Goal: Task Accomplishment & Management: Use online tool/utility

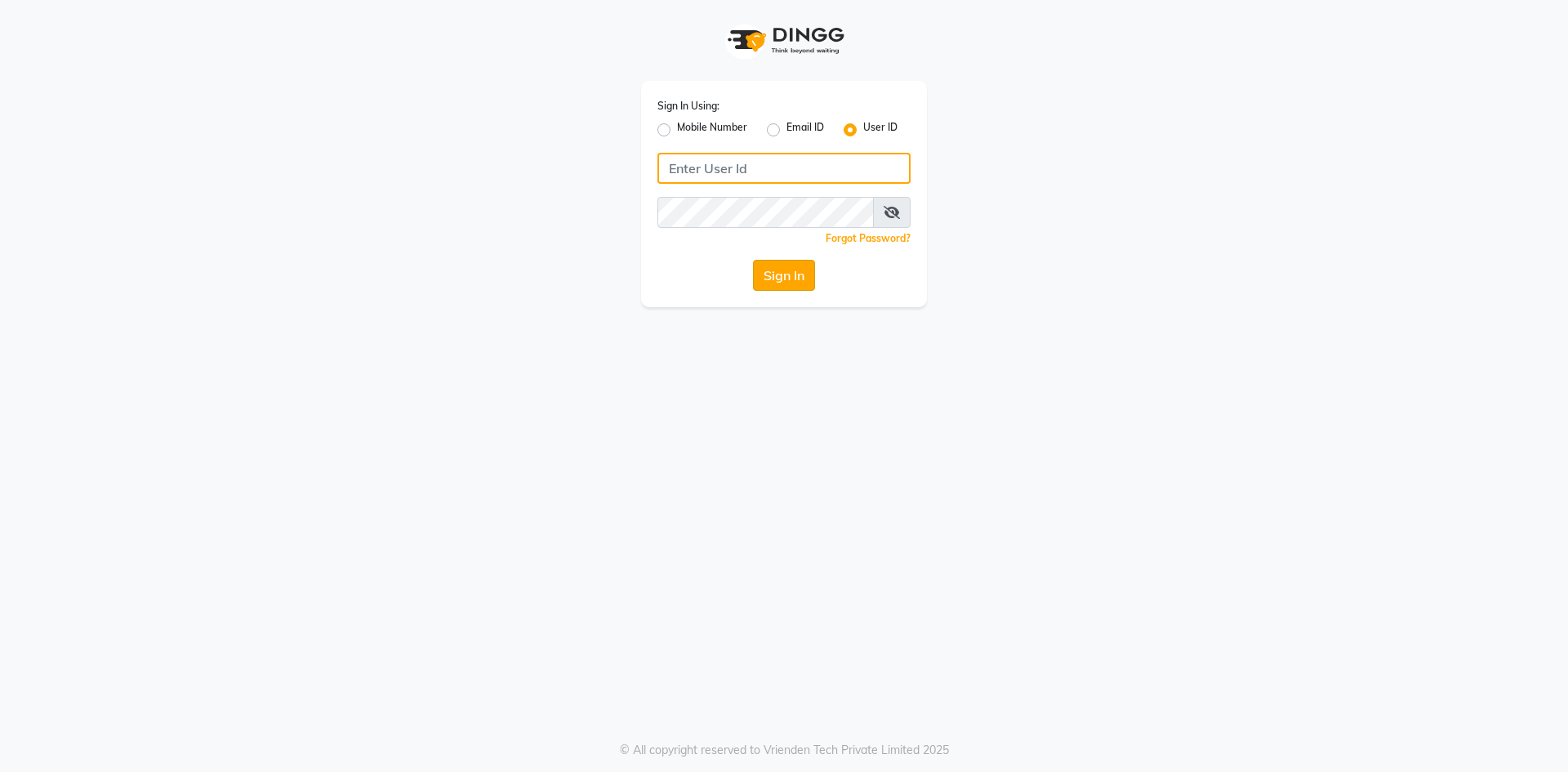
type input "e3912-01"
click at [763, 289] on button "Sign In" at bounding box center [784, 275] width 62 height 31
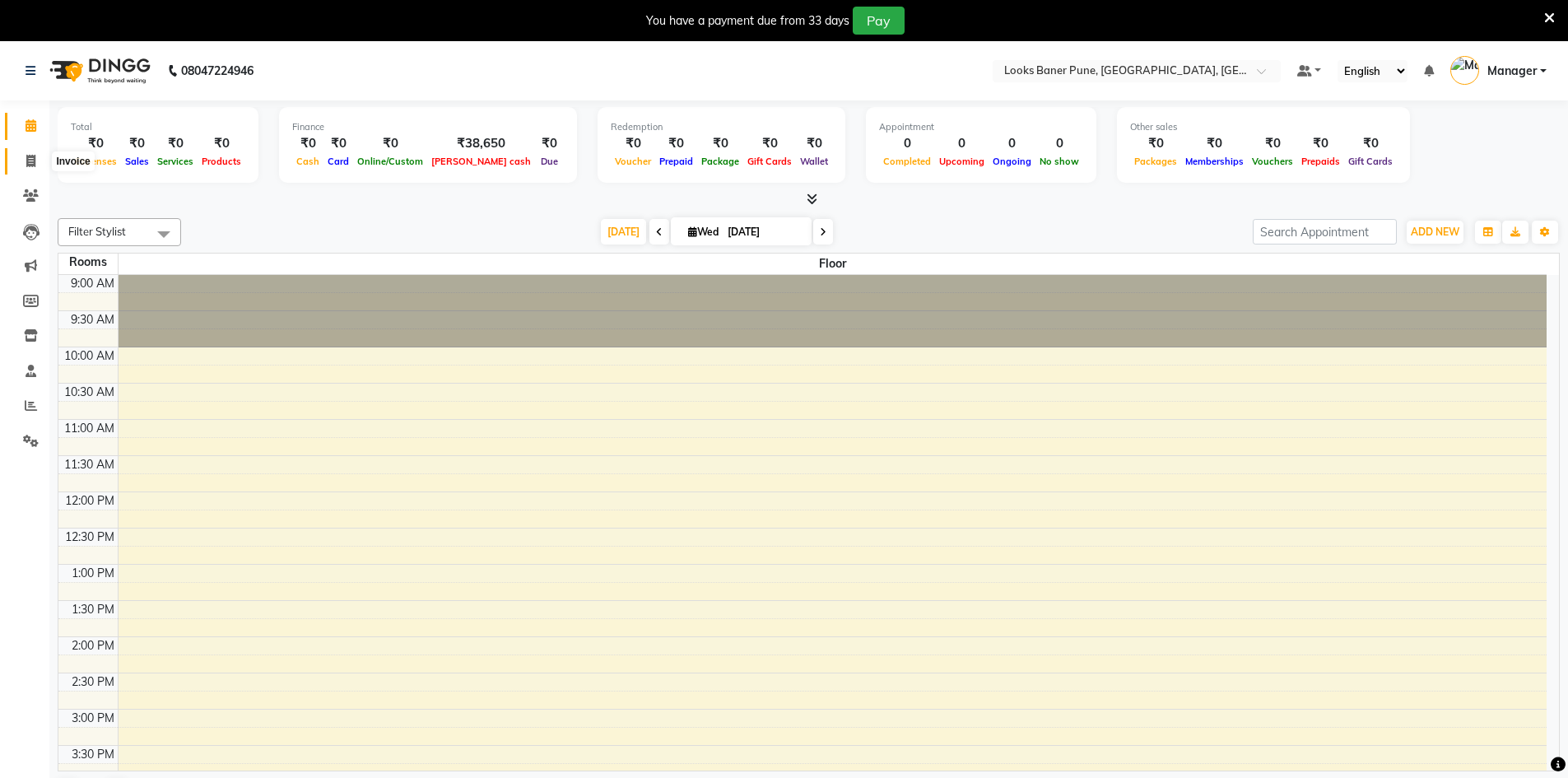
click at [23, 156] on span at bounding box center [31, 162] width 29 height 19
select select "8917"
select select "service"
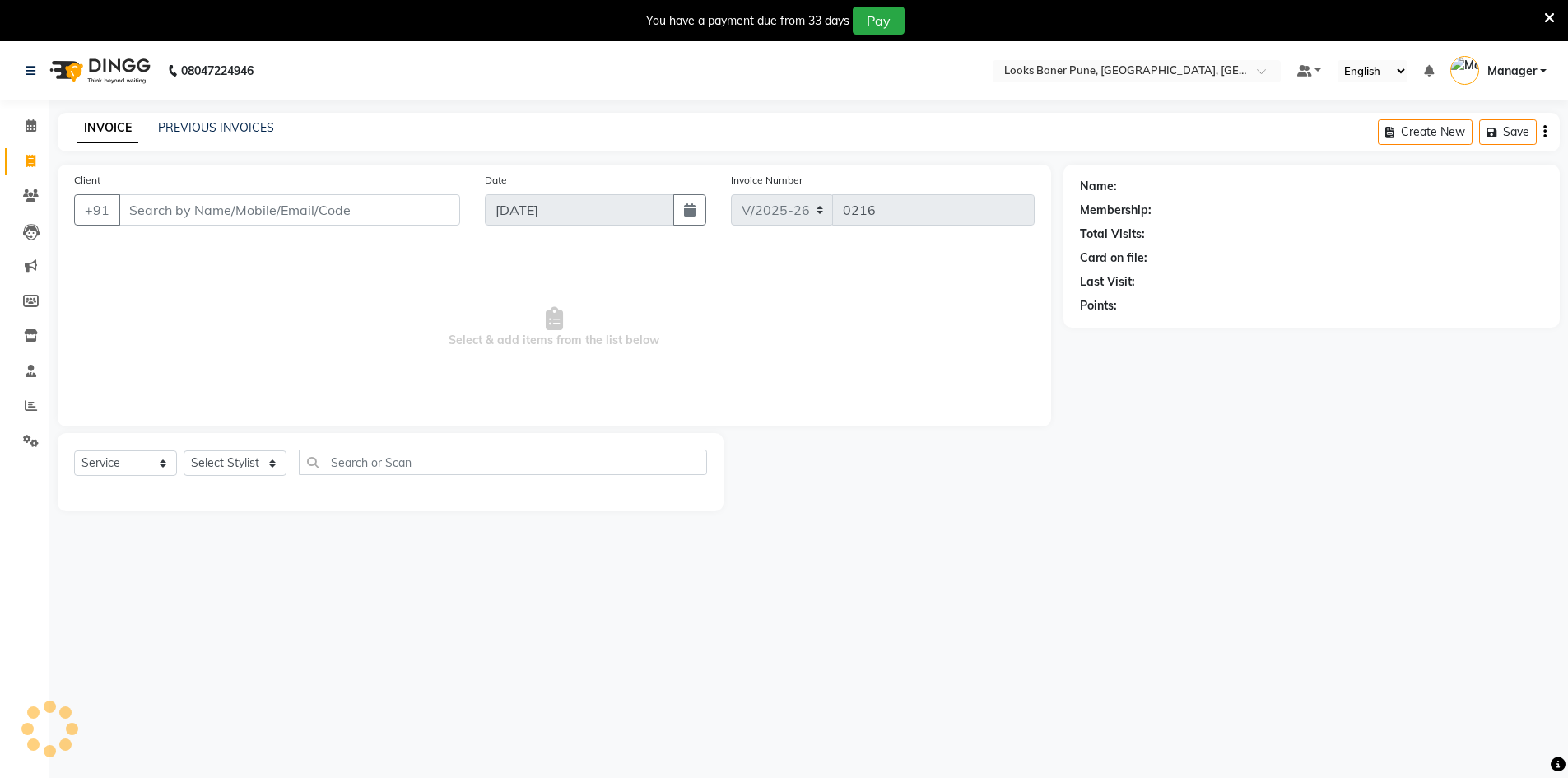
click at [170, 206] on input "Client" at bounding box center [289, 210] width 341 height 31
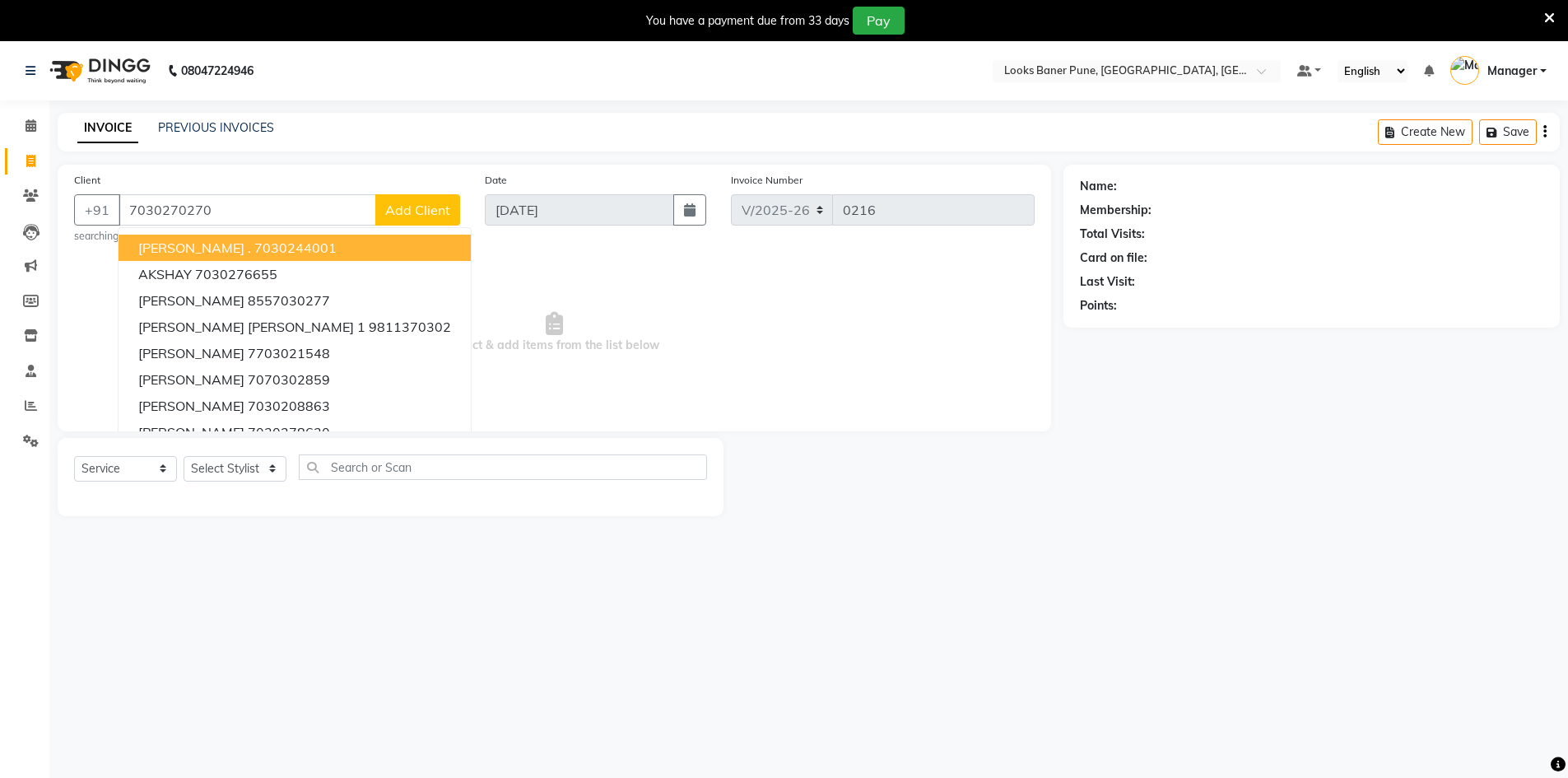
type input "7030270270"
click at [392, 211] on span "Add Client" at bounding box center [418, 210] width 65 height 17
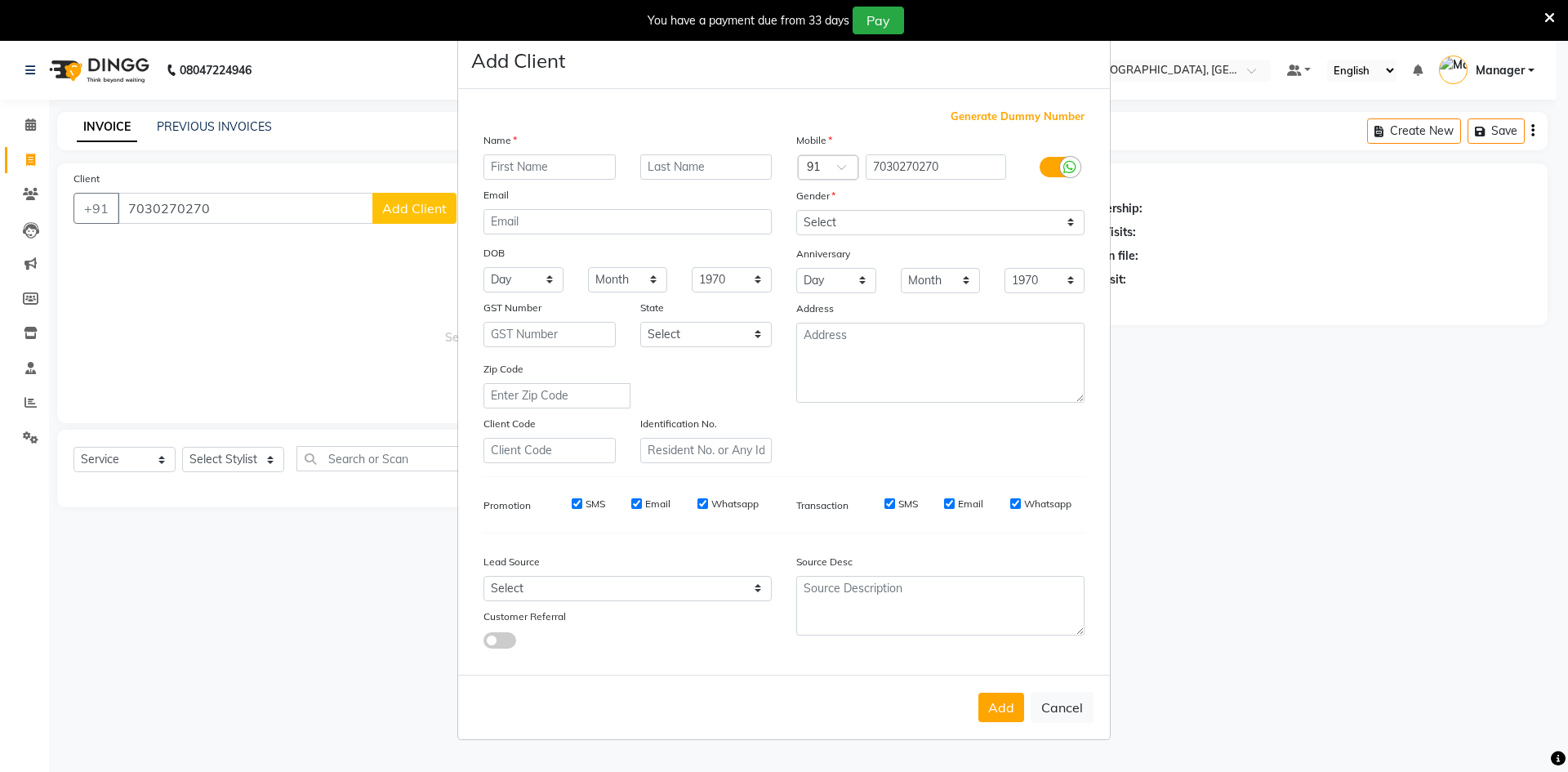
click at [590, 166] on input "text" at bounding box center [549, 167] width 132 height 25
type input "n"
type input "naveen"
click at [691, 167] on input "text" at bounding box center [706, 167] width 132 height 25
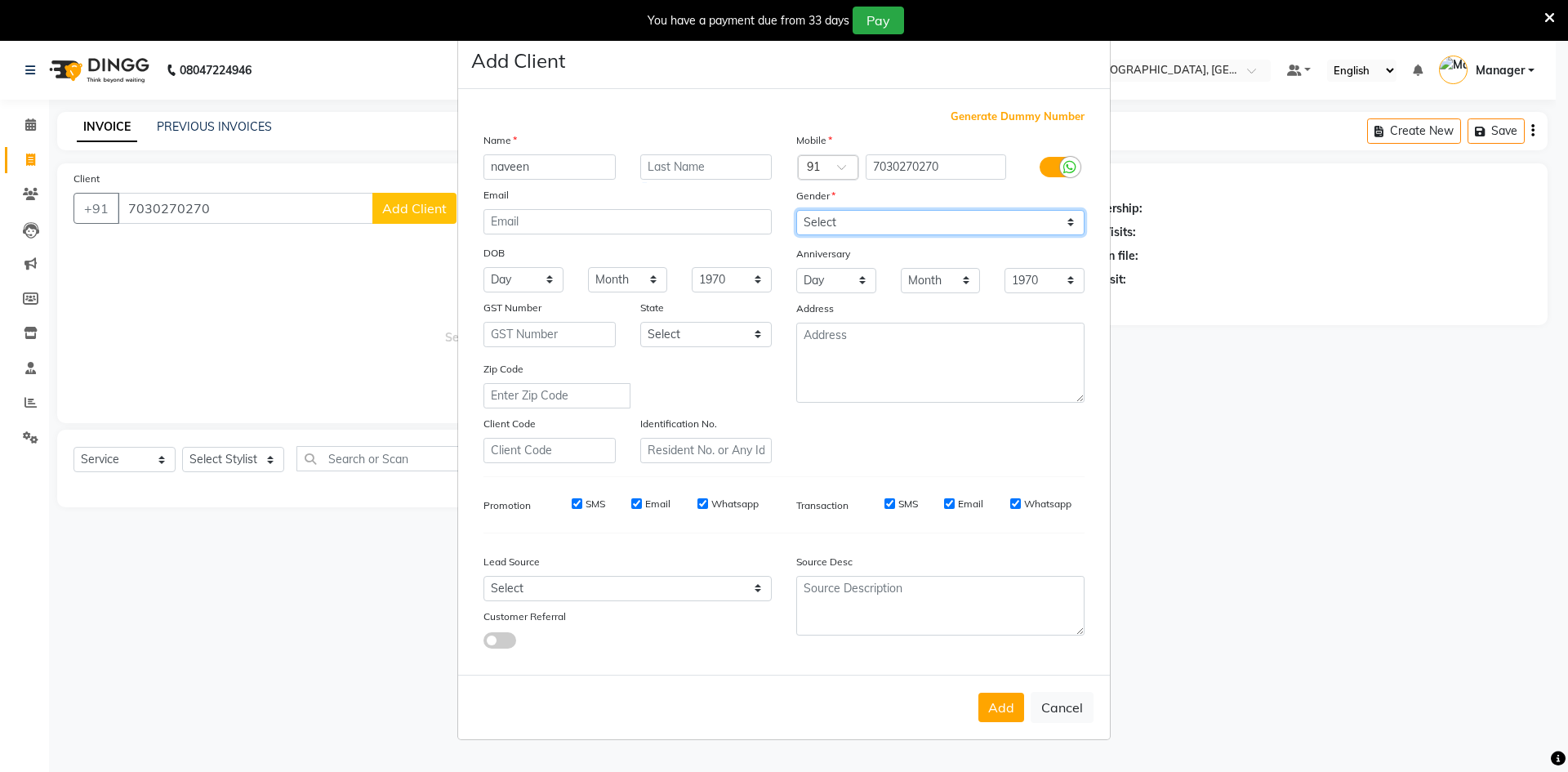
click at [871, 223] on select "Select [DEMOGRAPHIC_DATA] [DEMOGRAPHIC_DATA] Other Prefer Not To Say" at bounding box center [940, 222] width 289 height 25
select select "[DEMOGRAPHIC_DATA]"
click at [796, 210] on select "Select [DEMOGRAPHIC_DATA] [DEMOGRAPHIC_DATA] Other Prefer Not To Say" at bounding box center [940, 222] width 289 height 25
drag, startPoint x: 1009, startPoint y: 712, endPoint x: 993, endPoint y: 687, distance: 29.7
click at [1008, 712] on button "Add" at bounding box center [1001, 707] width 46 height 30
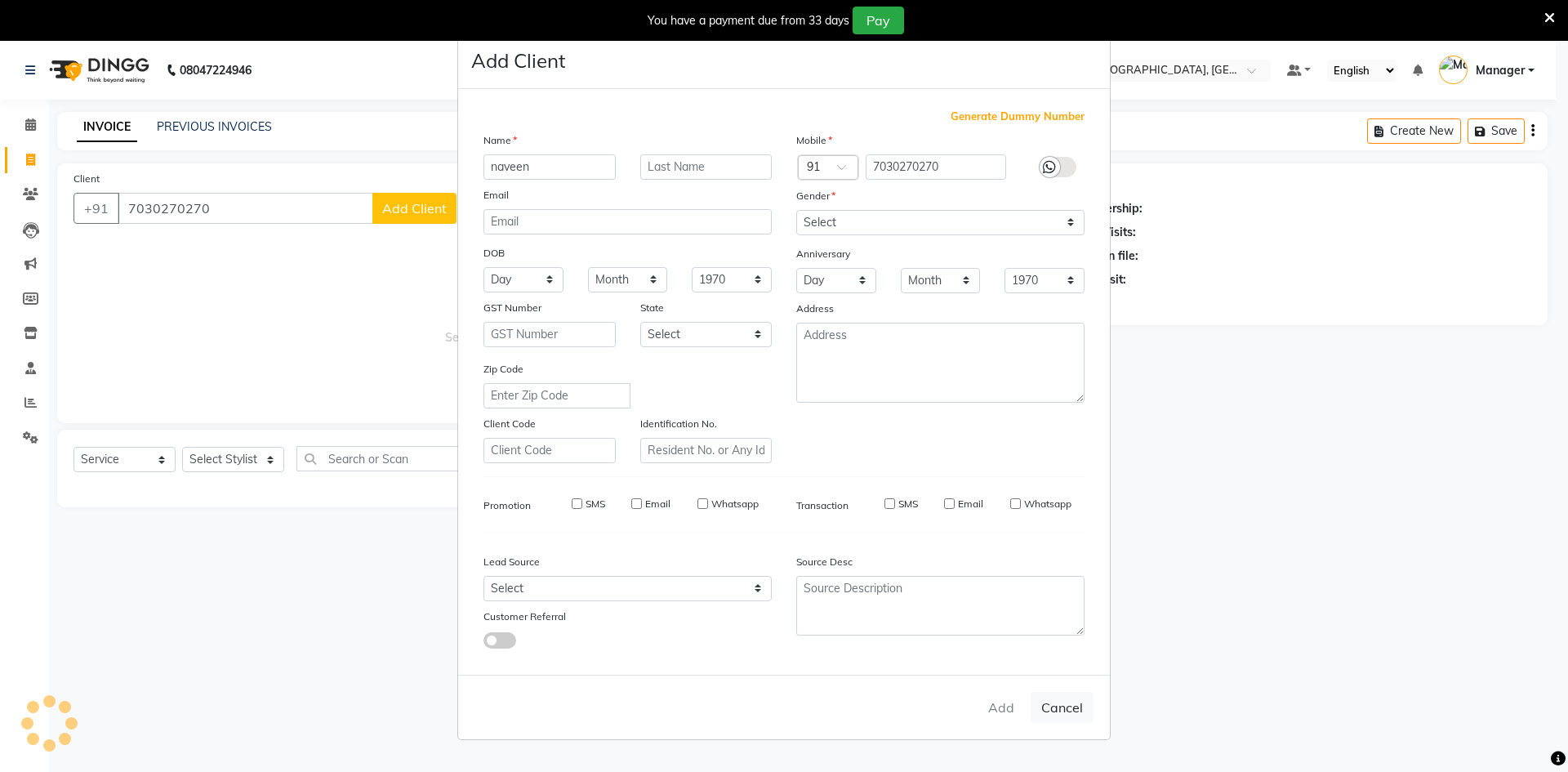
select select
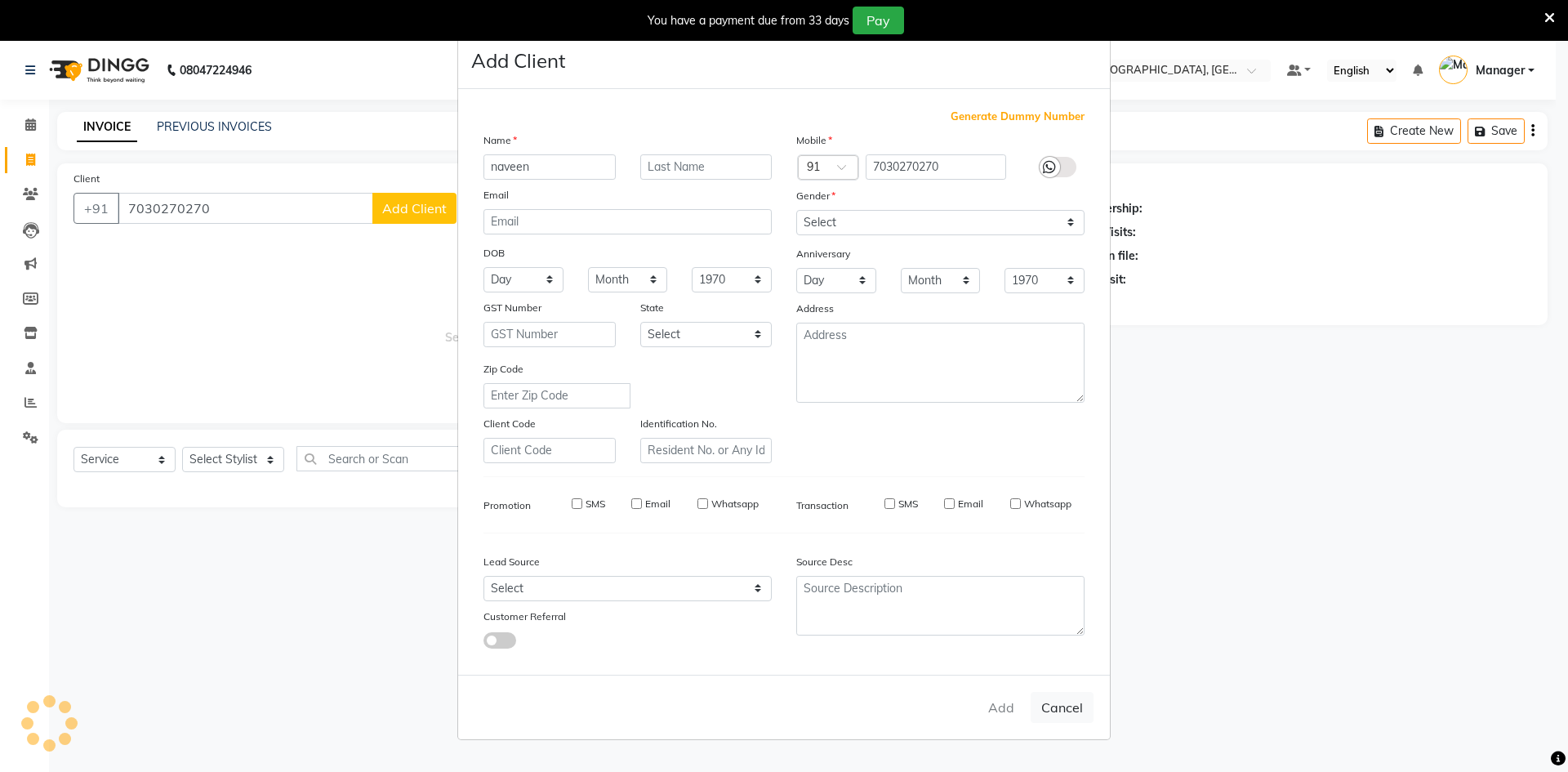
select select
checkbox input "false"
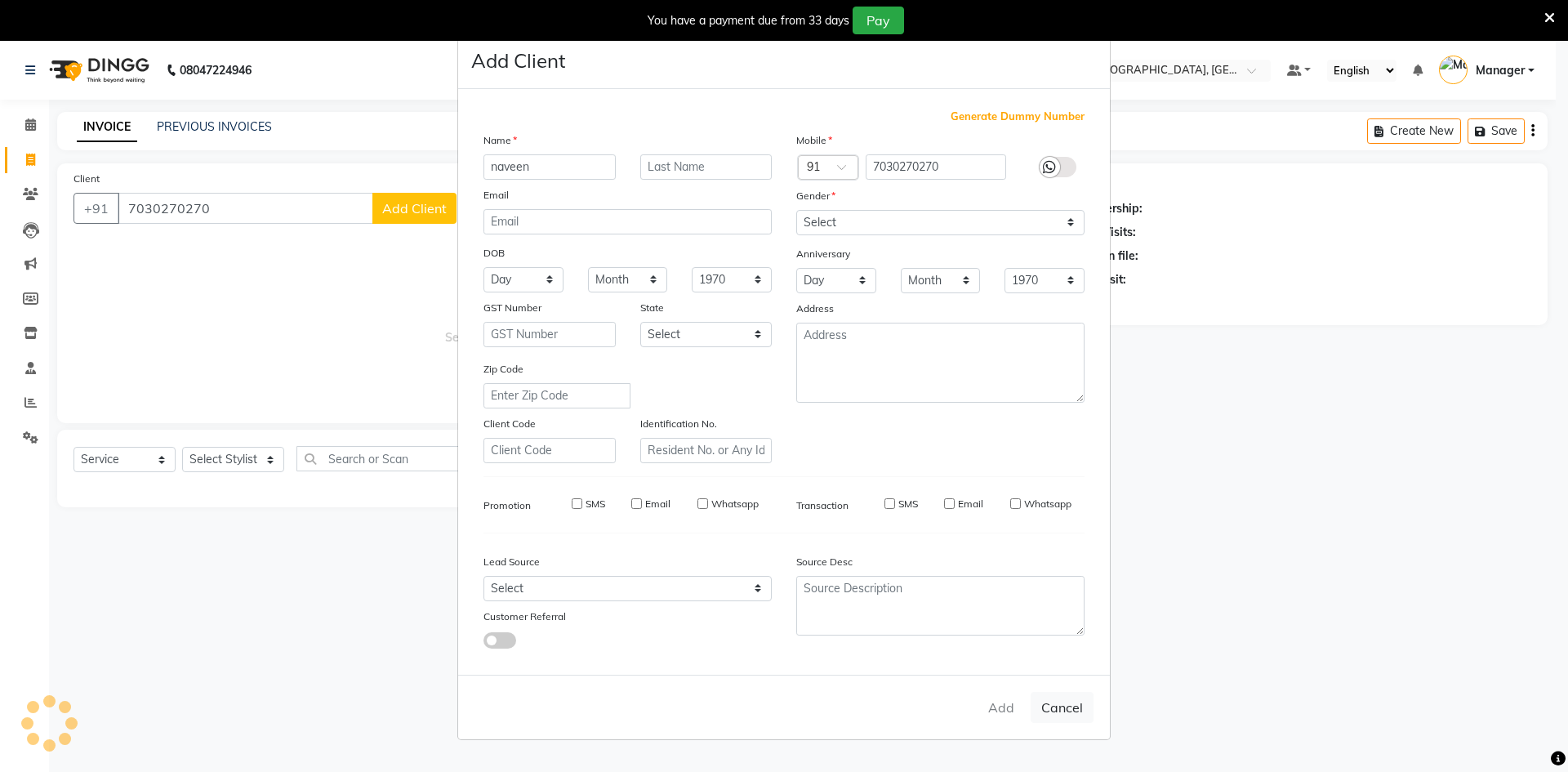
checkbox input "false"
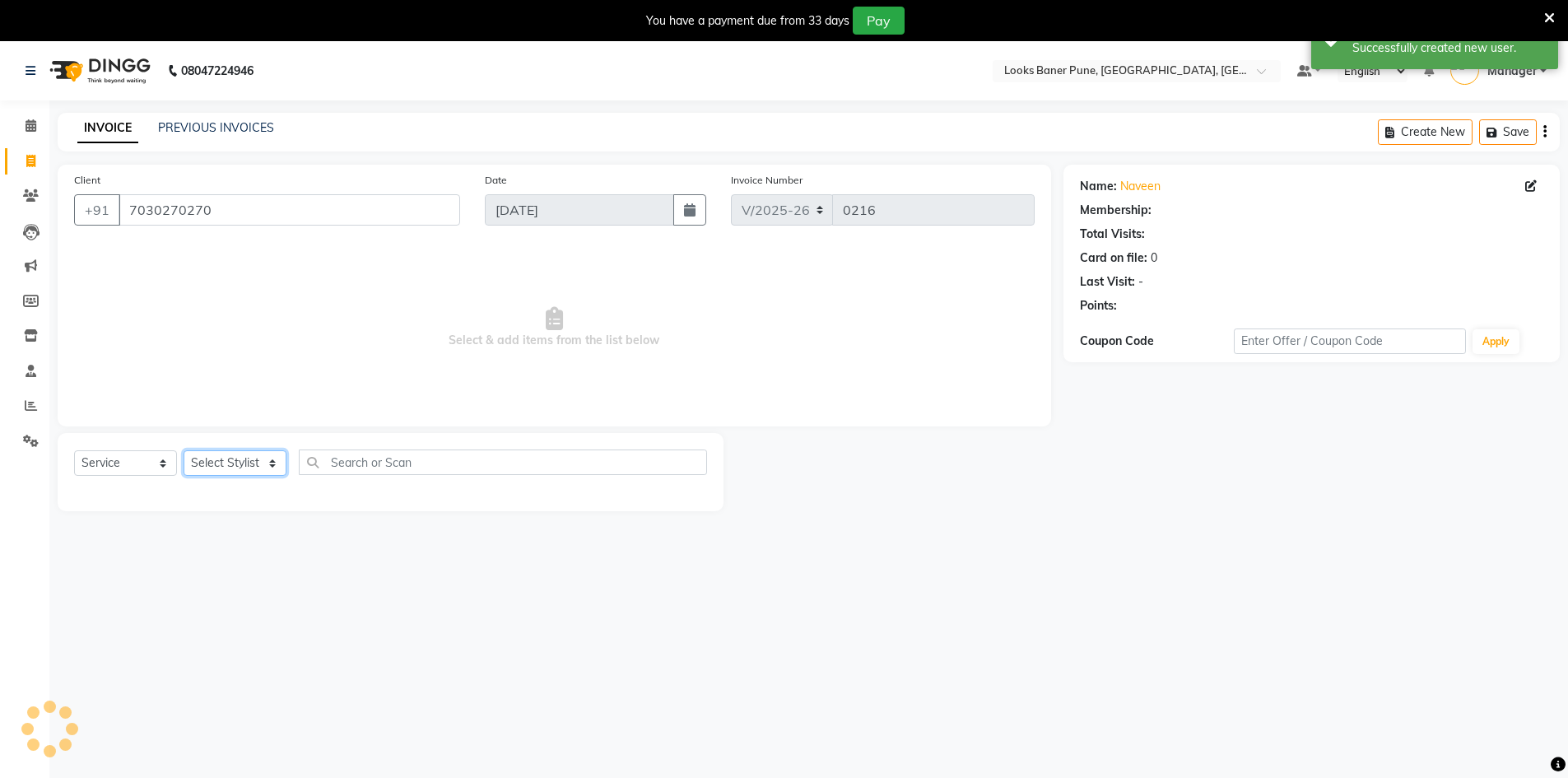
click at [215, 467] on select "Select Stylist [PERSON_NAME] Counter_Sales [PERSON_NAME] Manager [PERSON_NAME] …" at bounding box center [235, 462] width 103 height 26
select select "1: Object"
select select "90855"
click at [184, 450] on select "Select Stylist [PERSON_NAME] Counter_Sales [PERSON_NAME] Manager [PERSON_NAME] …" at bounding box center [235, 462] width 103 height 26
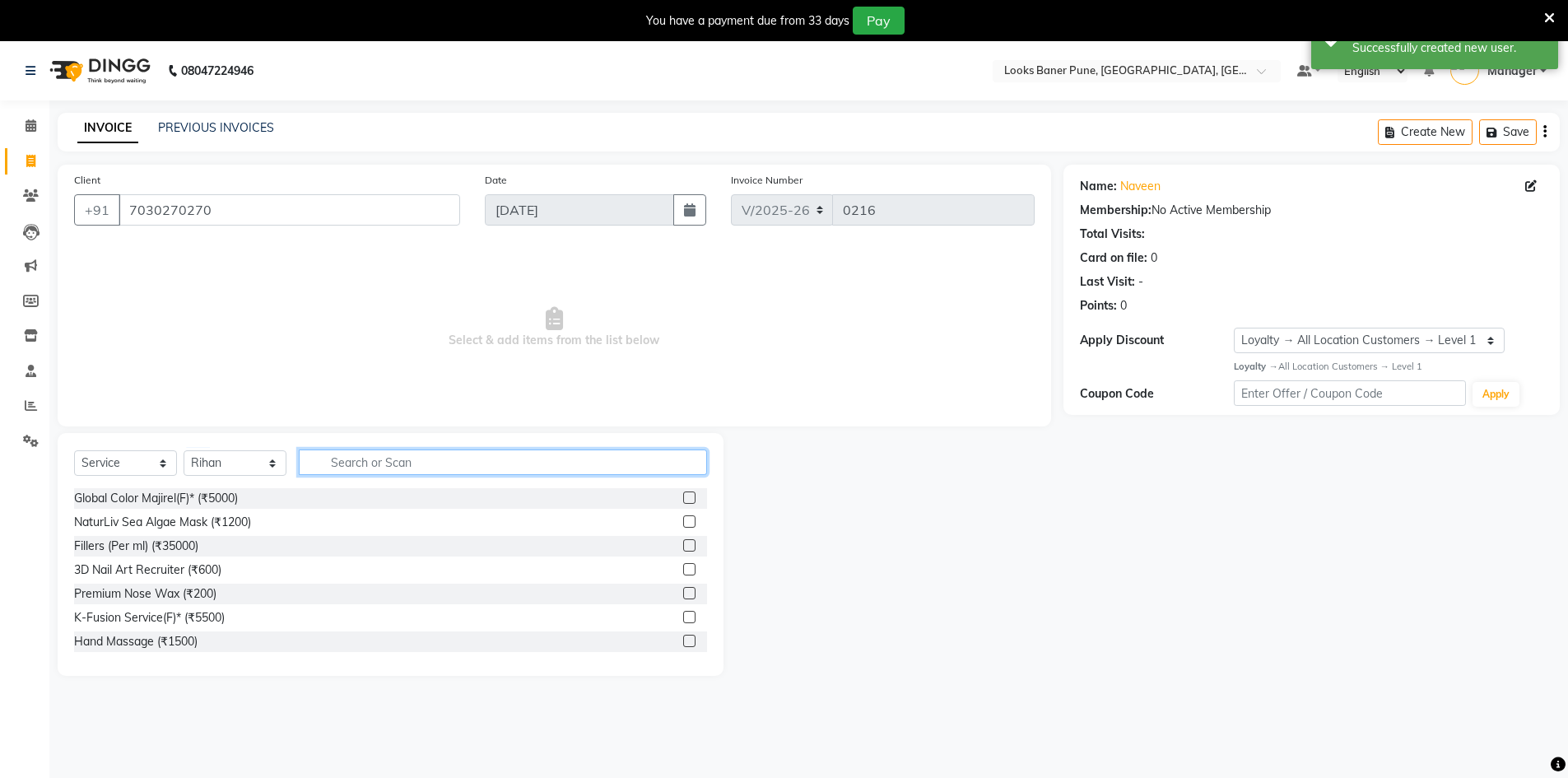
click at [404, 466] on input "text" at bounding box center [503, 461] width 409 height 26
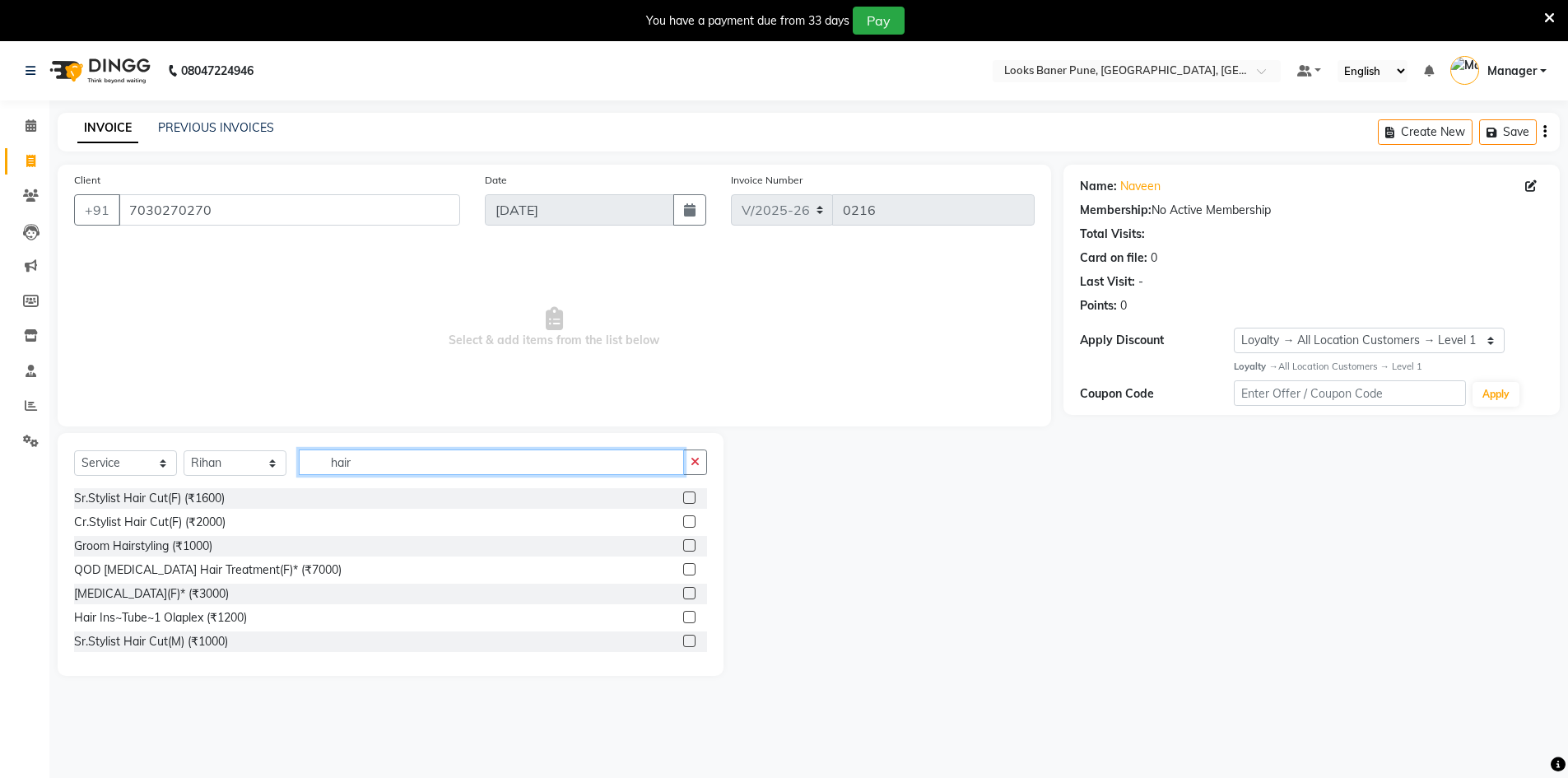
type input "hair"
click at [683, 636] on label at bounding box center [689, 640] width 12 height 12
click at [683, 636] on input "checkbox" at bounding box center [688, 641] width 11 height 11
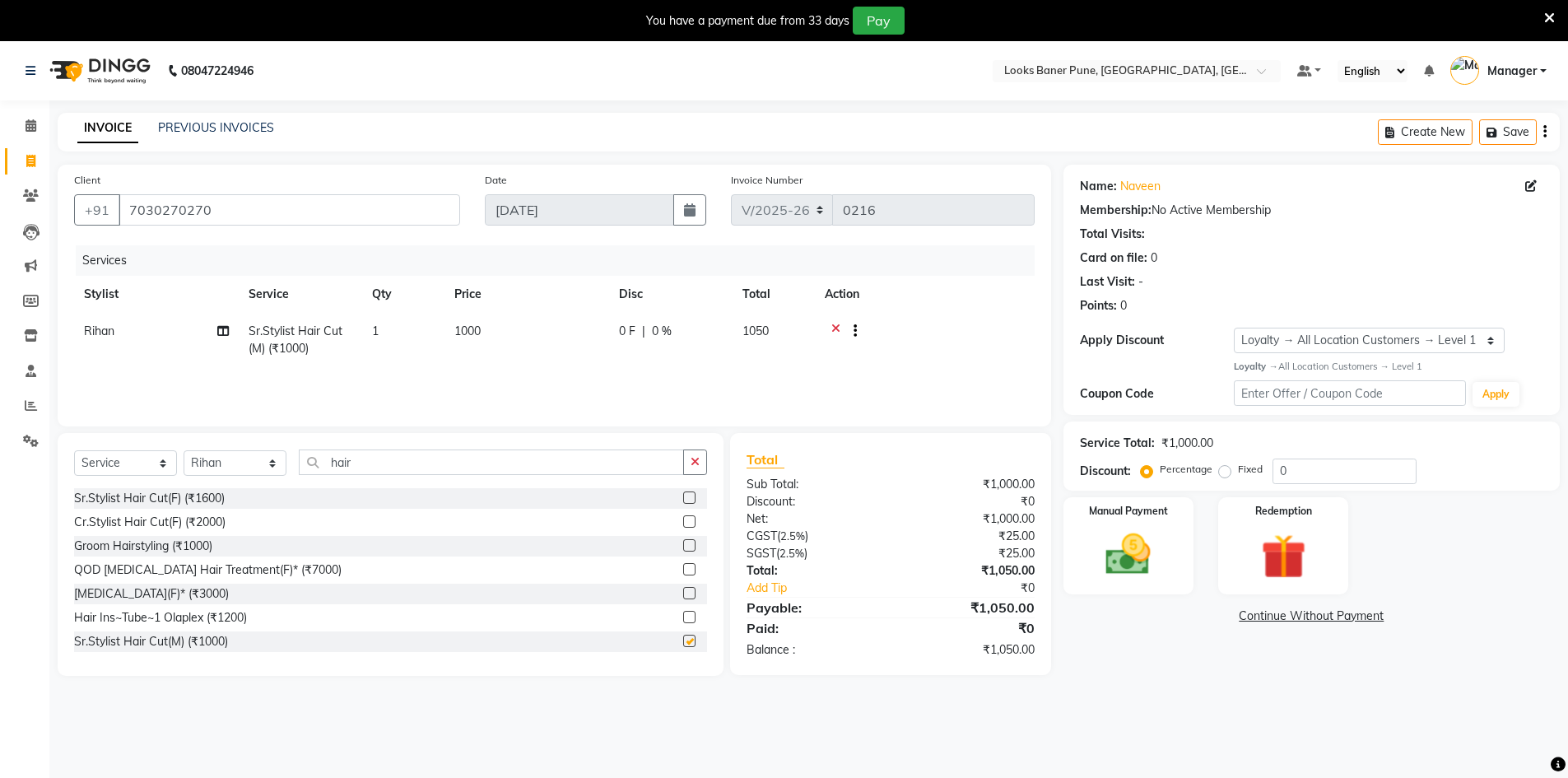
checkbox input "false"
click at [456, 328] on span "1000" at bounding box center [467, 331] width 27 height 15
select select "90855"
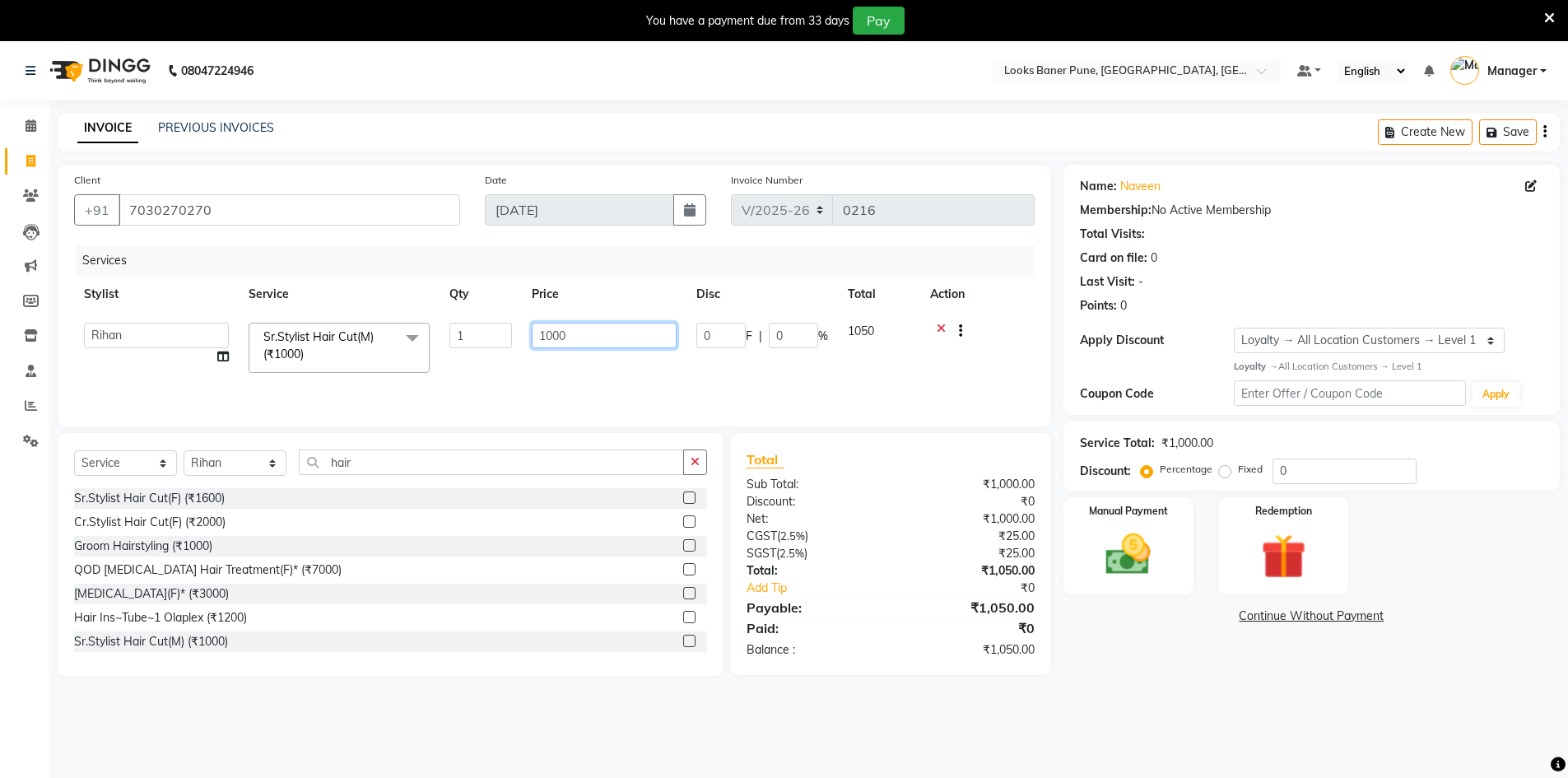
drag, startPoint x: 594, startPoint y: 341, endPoint x: 411, endPoint y: 352, distance: 183.3
click at [462, 355] on tr "[PERSON_NAME] Counter_Sales [PERSON_NAME] Manager [PERSON_NAME] Raunak_Pdct [PE…" at bounding box center [554, 347] width 961 height 70
type input "3"
type input "700"
click at [539, 390] on div "Services Stylist Service Qty Price Disc Total Action [PERSON_NAME] Counter_Sale…" at bounding box center [554, 327] width 961 height 165
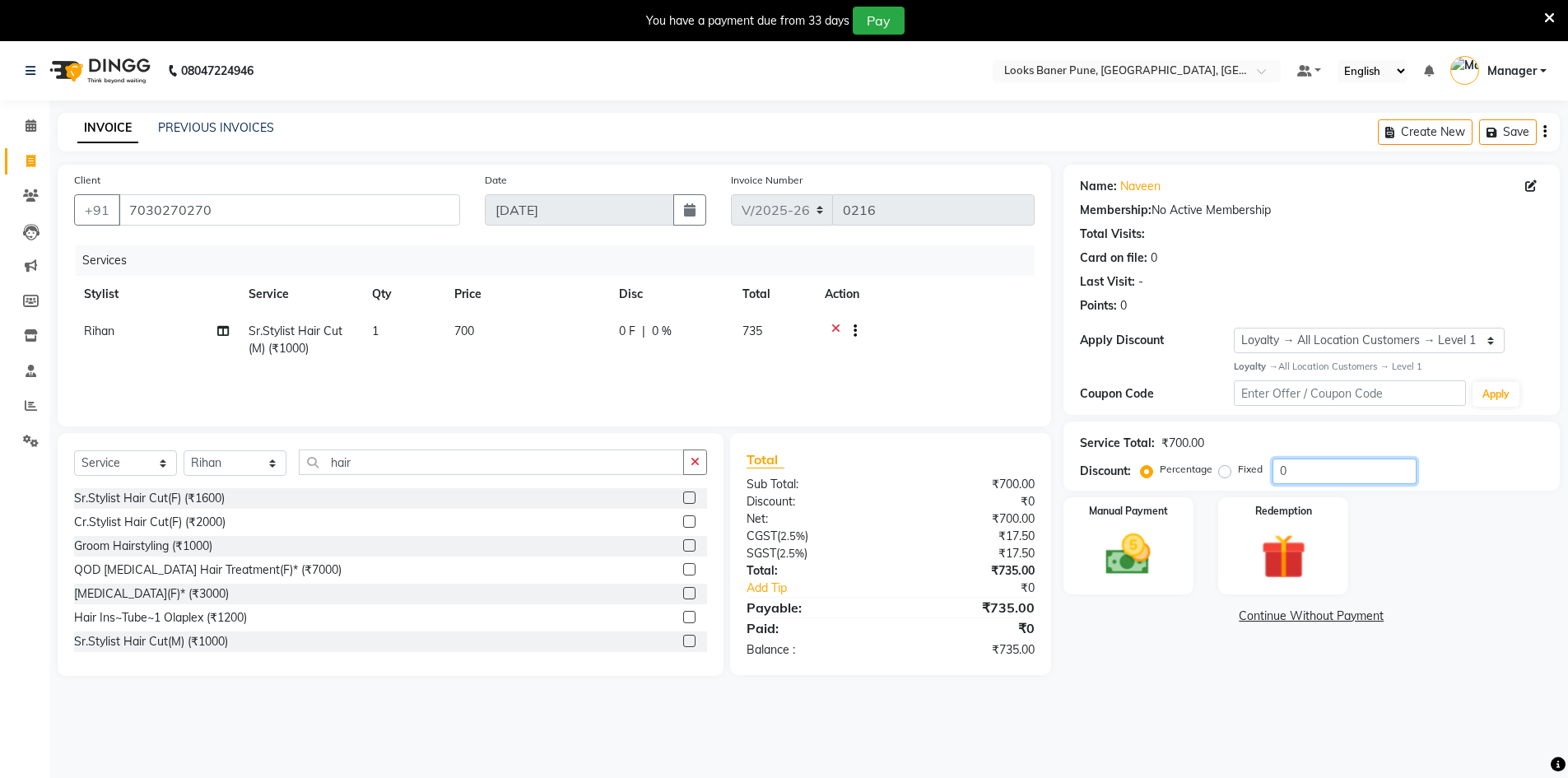
drag, startPoint x: 1294, startPoint y: 475, endPoint x: 1268, endPoint y: 487, distance: 28.6
click at [1295, 476] on input "0" at bounding box center [1345, 471] width 144 height 26
type input "25"
click at [1243, 691] on div "Name: [PERSON_NAME] Membership: No Active Membership Total Visits: Card on file…" at bounding box center [1318, 428] width 509 height 528
click at [1105, 532] on img at bounding box center [1128, 554] width 75 height 54
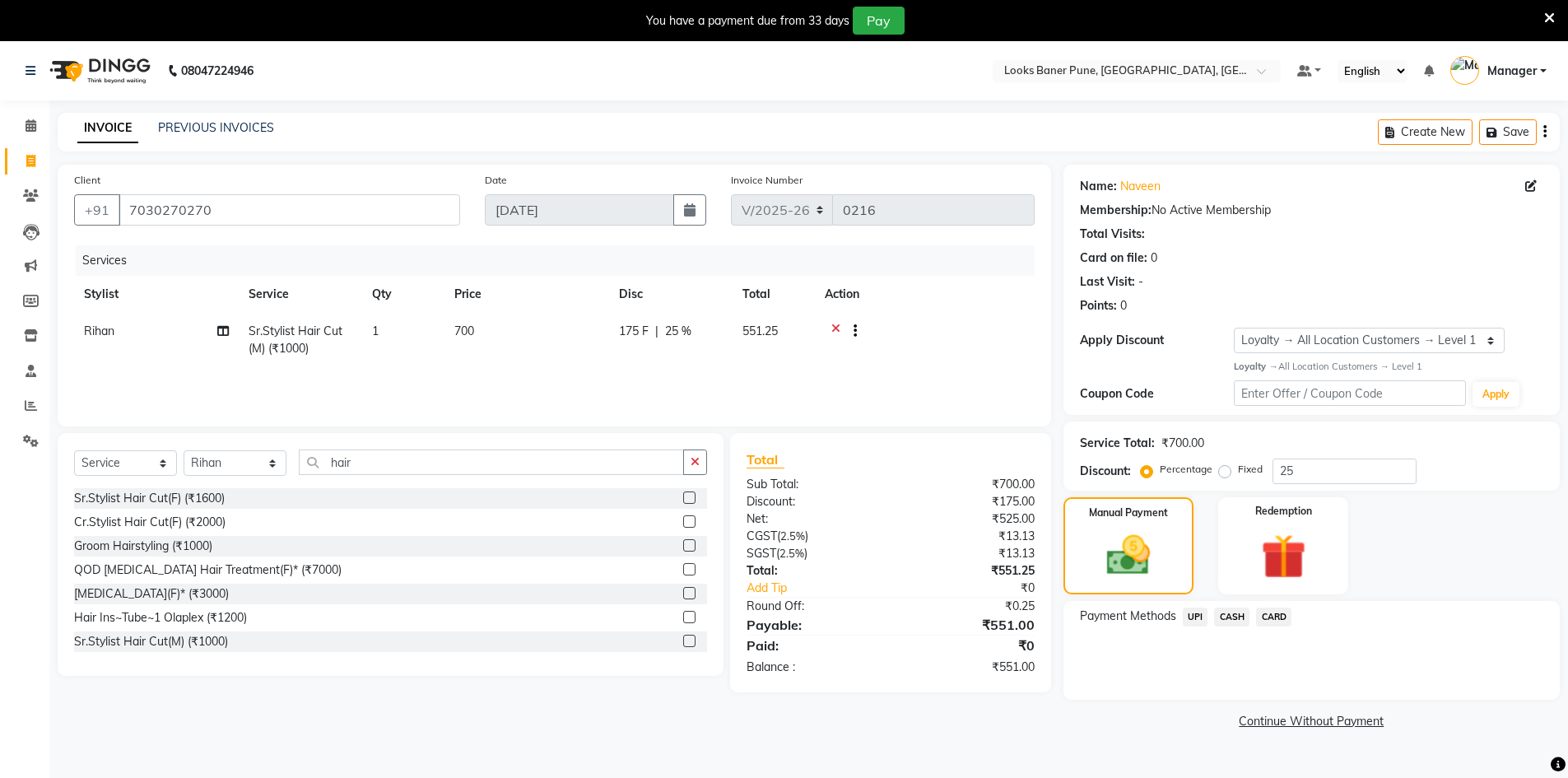
click at [1191, 621] on span "UPI" at bounding box center [1195, 616] width 26 height 19
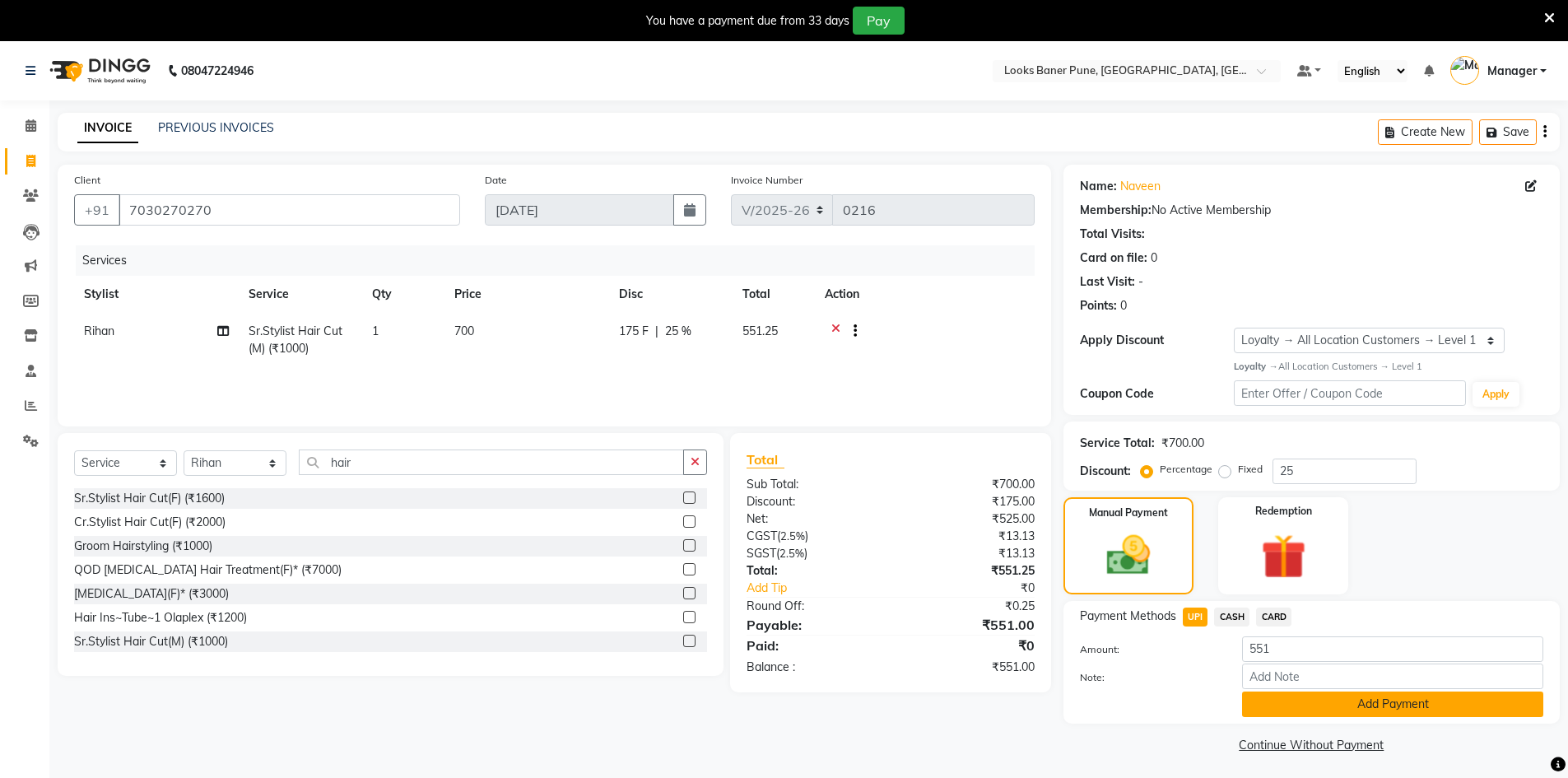
click at [1396, 703] on button "Add Payment" at bounding box center [1393, 703] width 302 height 26
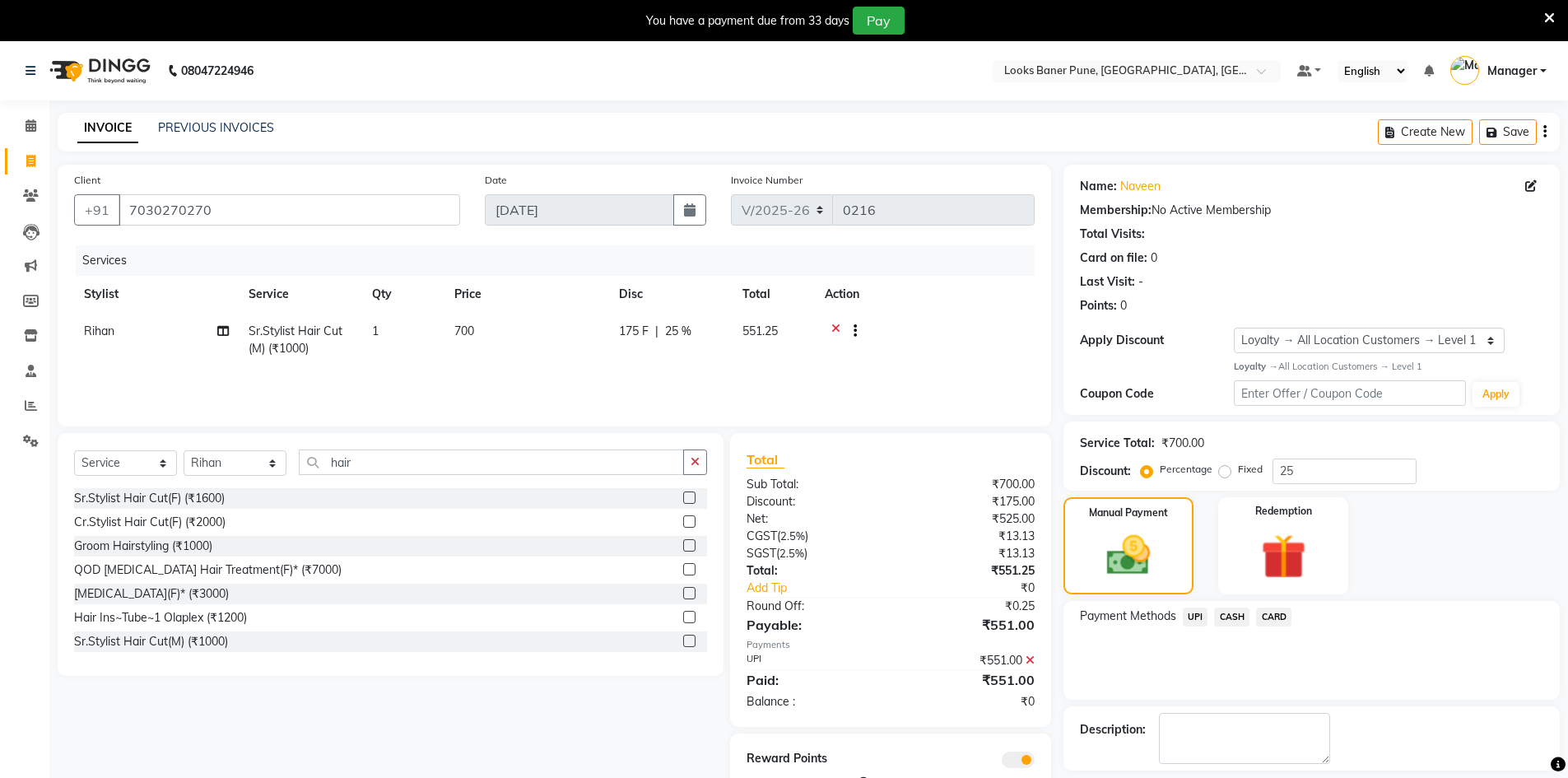
click at [1200, 621] on span "UPI" at bounding box center [1195, 616] width 26 height 19
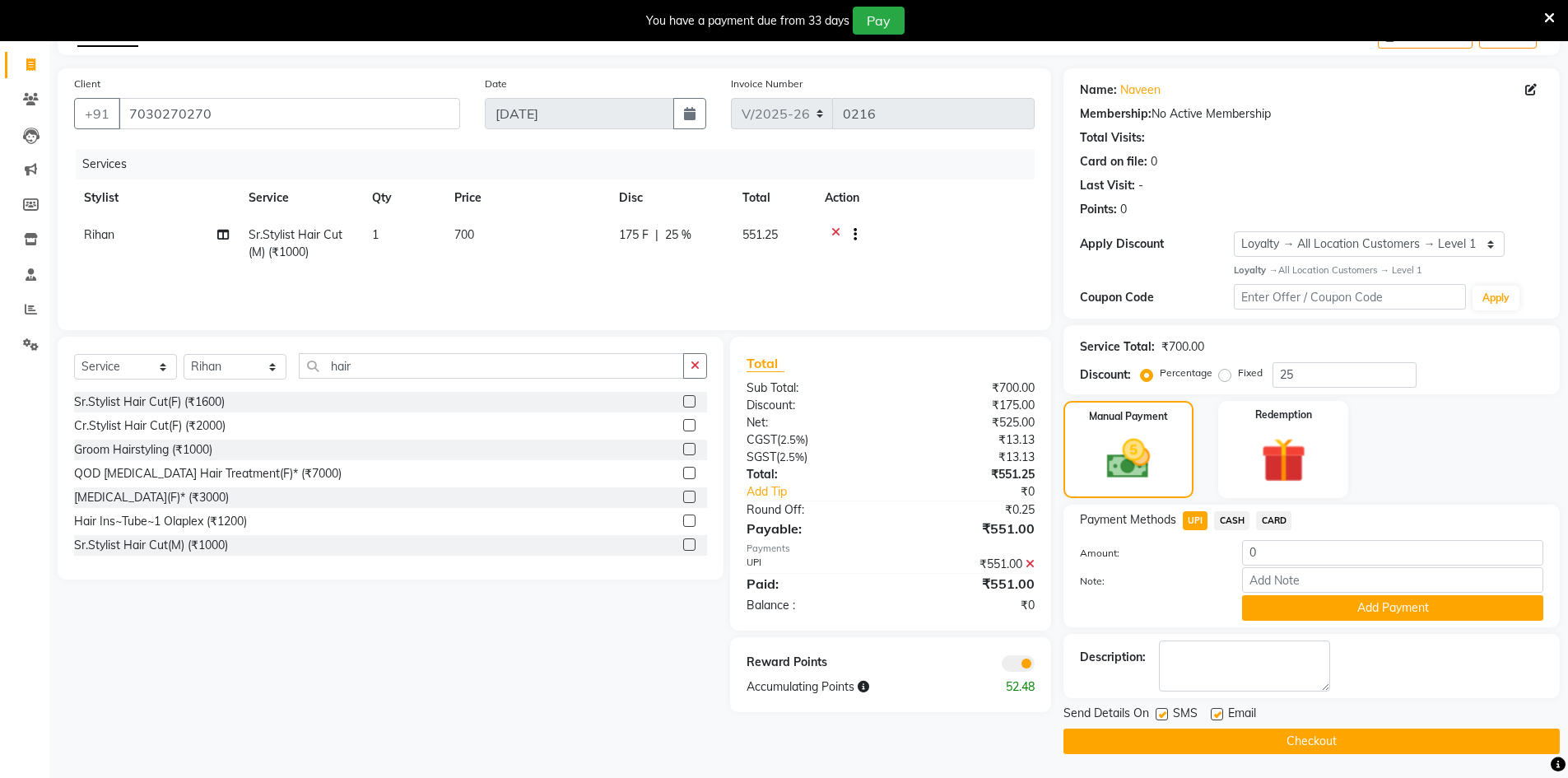
scroll to position [97, 0]
click at [1030, 660] on span at bounding box center [1019, 663] width 33 height 17
click at [1035, 665] on input "checkbox" at bounding box center [1035, 665] width 0 height 0
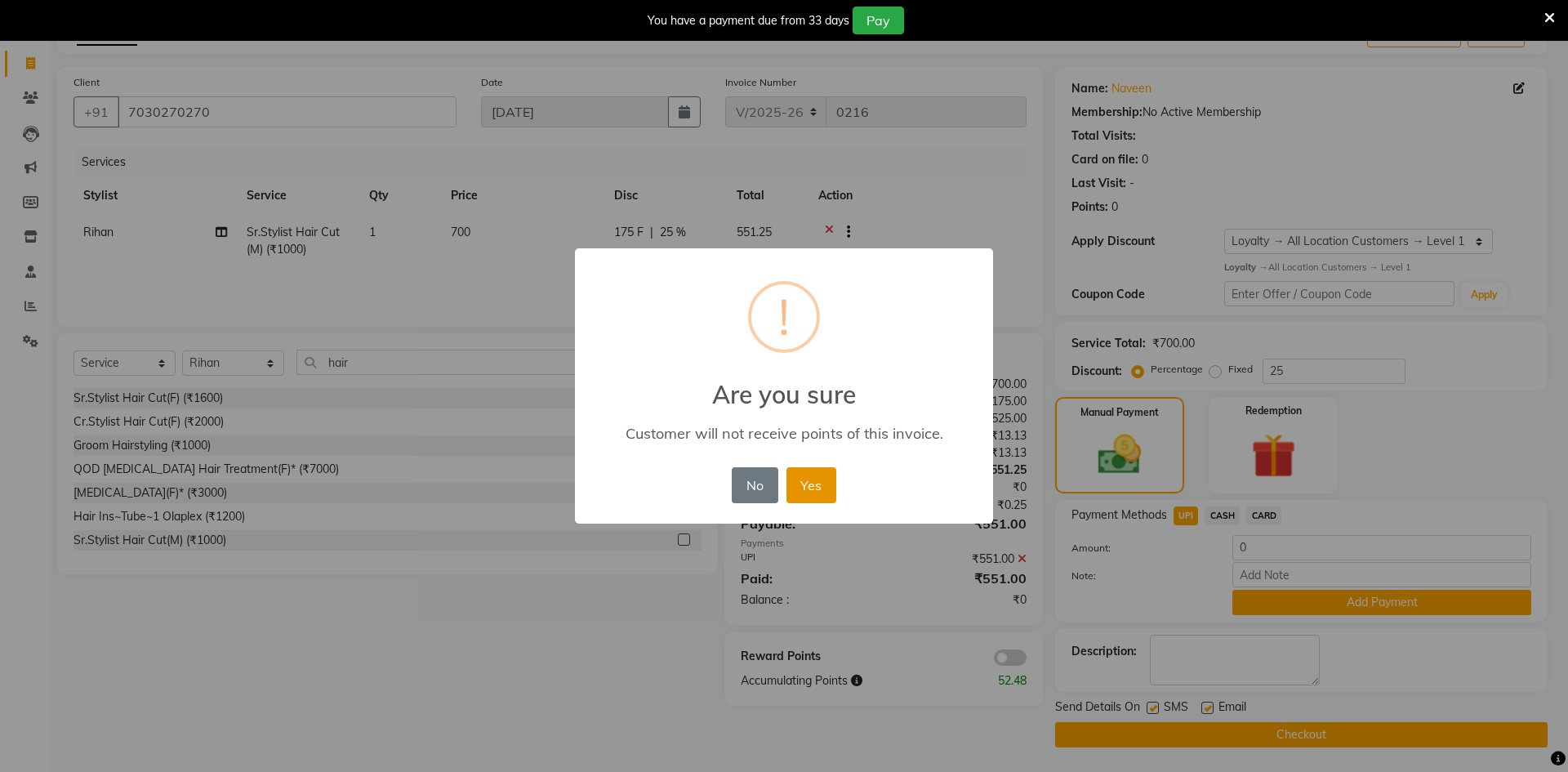
click at [817, 488] on button "Yes" at bounding box center [812, 485] width 50 height 36
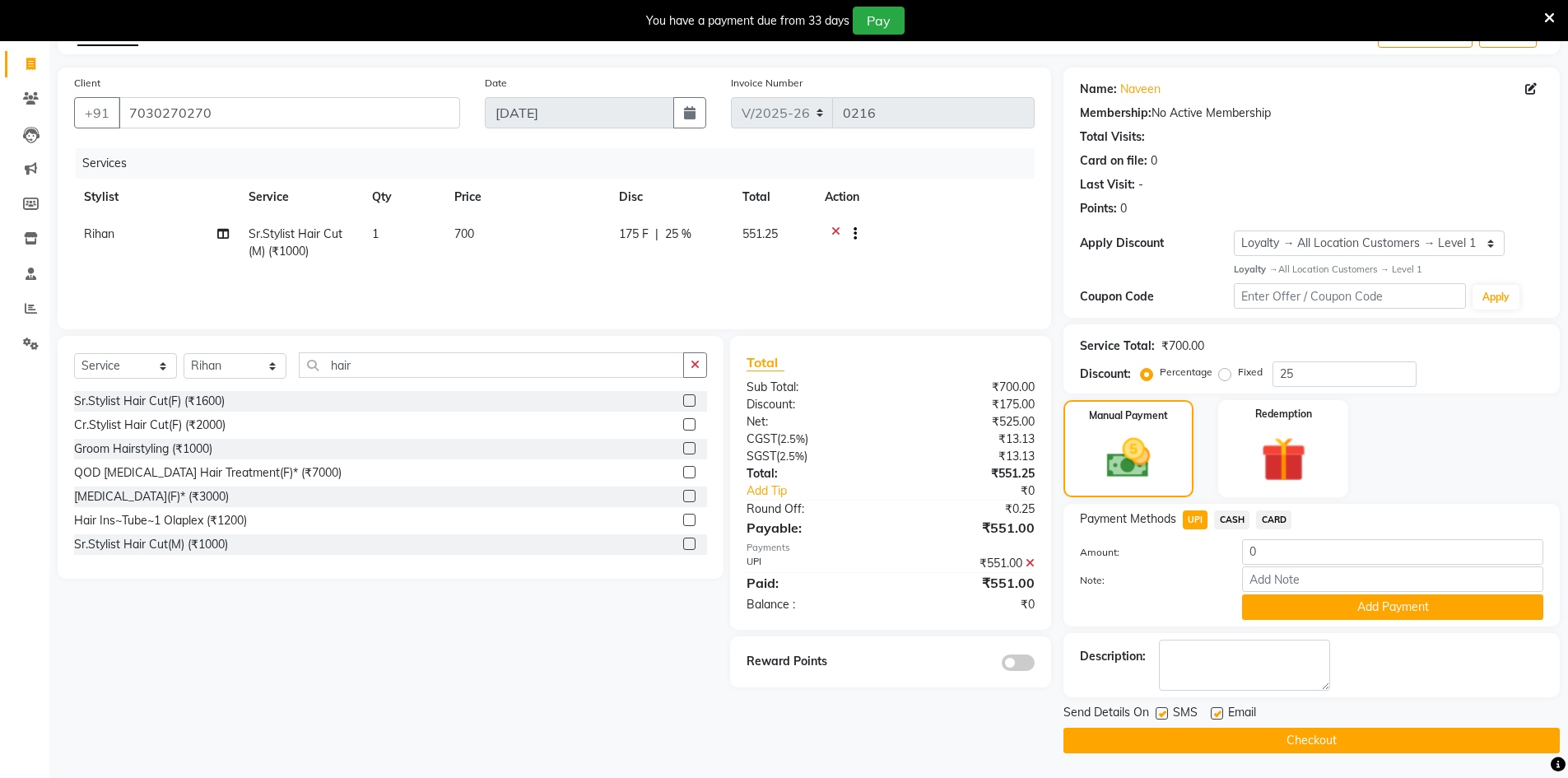
click at [1179, 741] on button "Checkout" at bounding box center [1311, 740] width 496 height 26
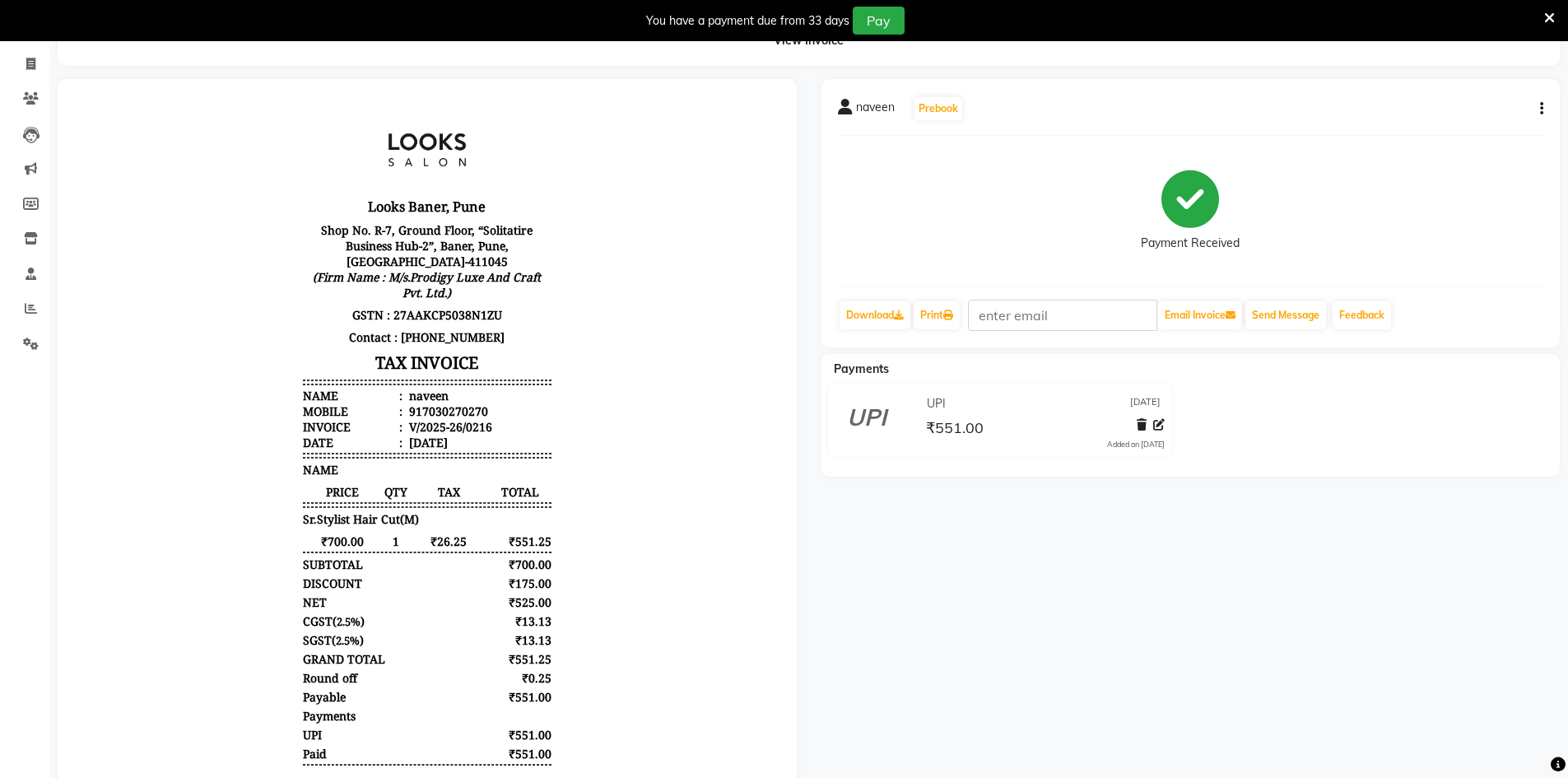
click at [1551, 14] on icon at bounding box center [1549, 18] width 11 height 15
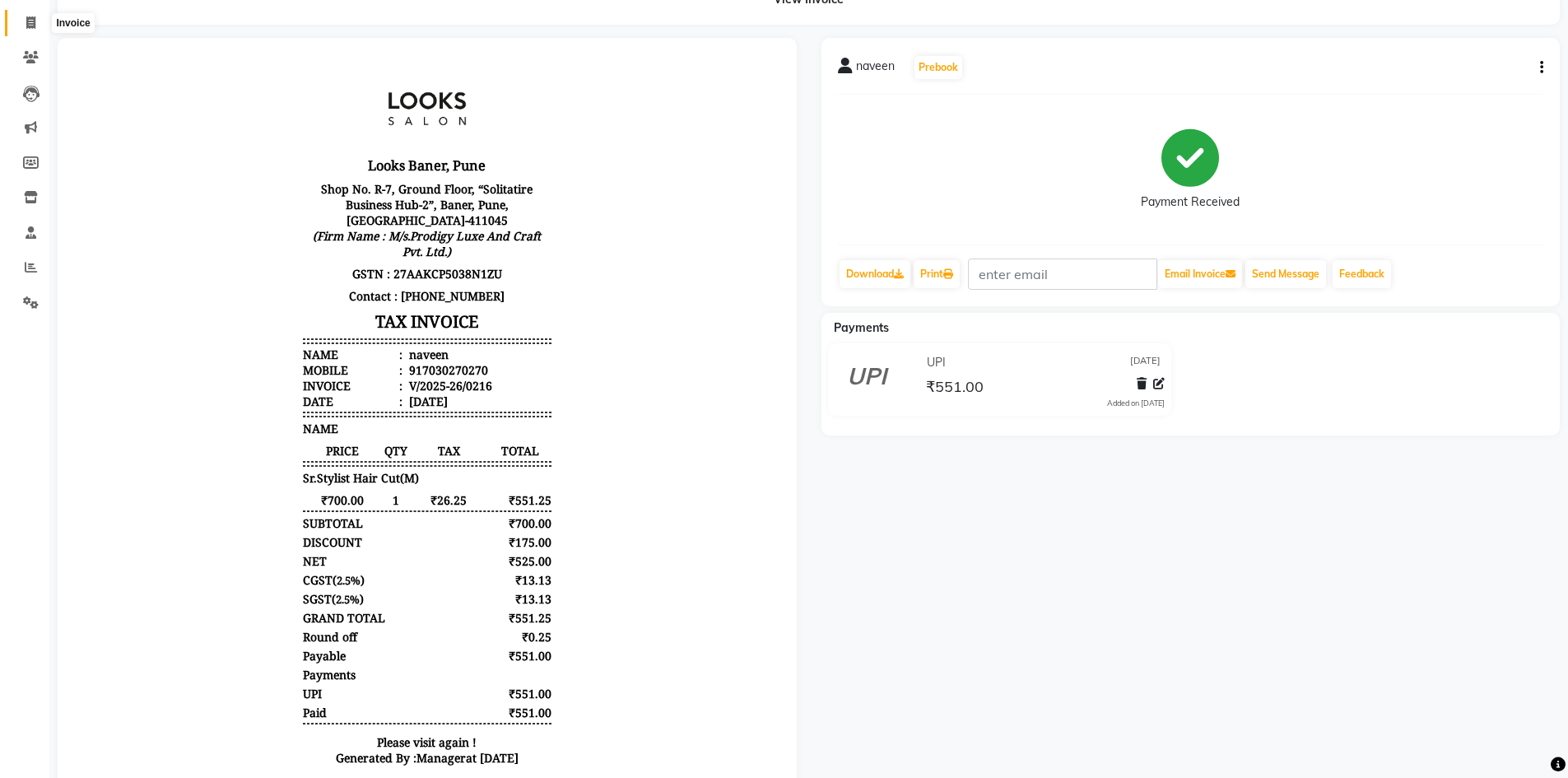
click at [27, 23] on icon at bounding box center [31, 22] width 9 height 12
select select "8917"
select select "service"
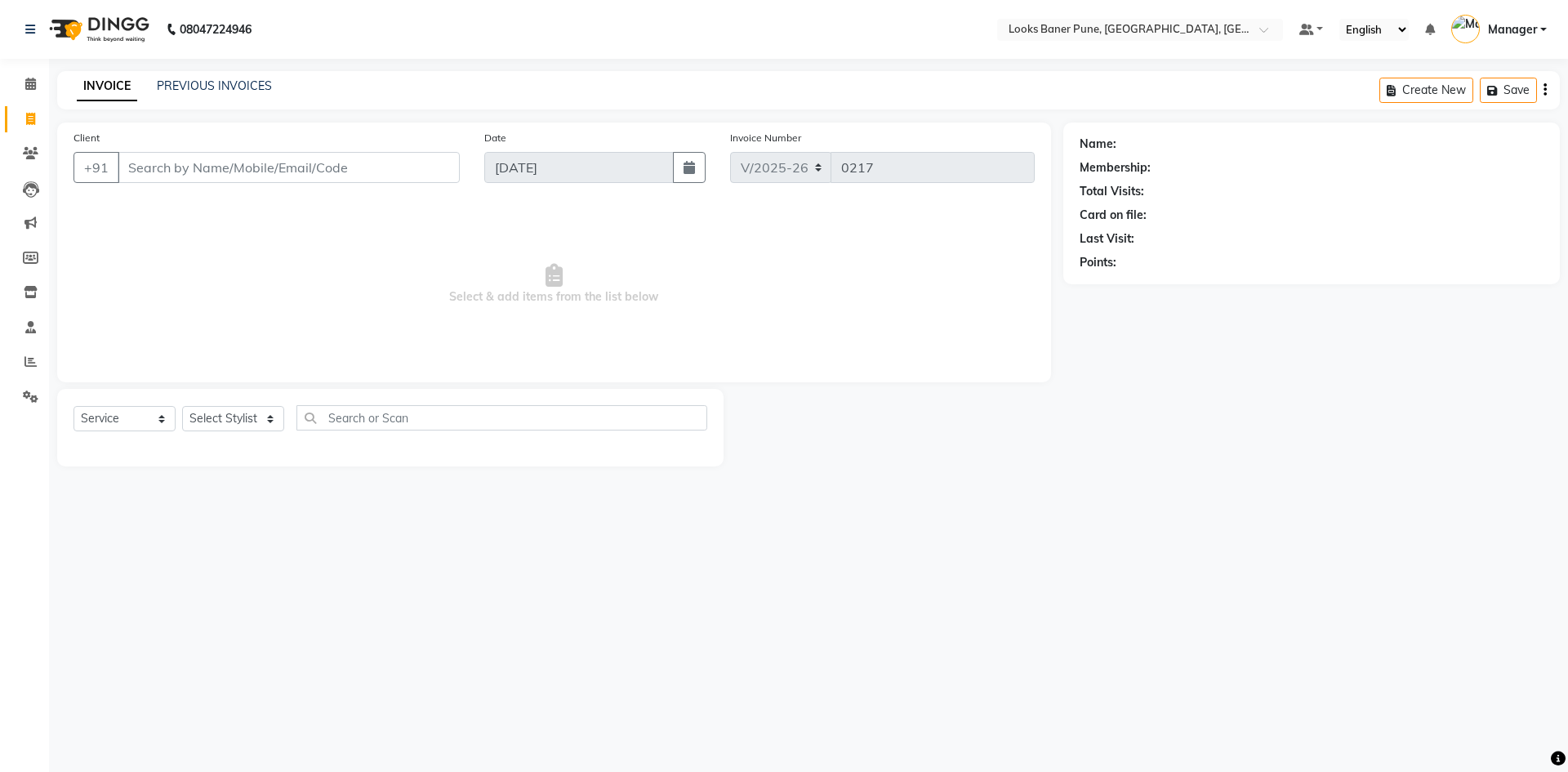
click at [200, 173] on input "Client" at bounding box center [289, 168] width 342 height 31
click at [1216, 599] on div "08047224946 Select Location × Looks Baner Pune, Balewadi, Pune Default Panel My…" at bounding box center [784, 386] width 1568 height 772
